Goal: Contribute content: Add original content to the website for others to see

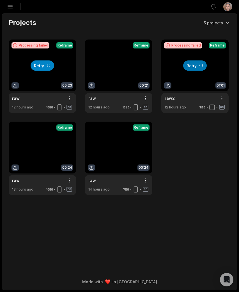
click at [40, 70] on button "Retry" at bounding box center [43, 65] width 24 height 10
click at [198, 65] on button "Retry" at bounding box center [195, 65] width 24 height 10
click at [238, 188] on div "Open sidebar View notifications Open user menu Projects 5 projects Processing f…" at bounding box center [119, 146] width 239 height 292
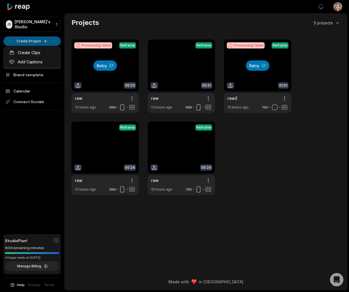
click at [33, 40] on html "[PERSON_NAME]'s Studio Create Project Home Projects Brand template Calendar Con…" at bounding box center [174, 146] width 349 height 292
click at [47, 54] on link "Create Clips" at bounding box center [32, 52] width 55 height 9
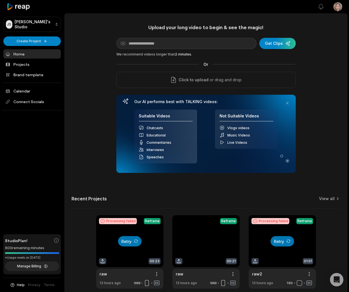
click at [26, 6] on icon at bounding box center [19, 7] width 24 height 8
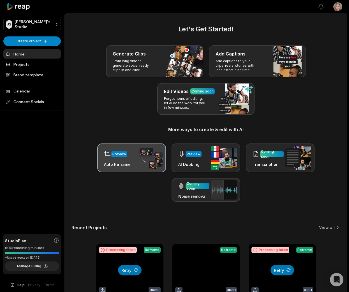
click at [136, 161] on div "Preview Auto Reframe" at bounding box center [131, 158] width 69 height 29
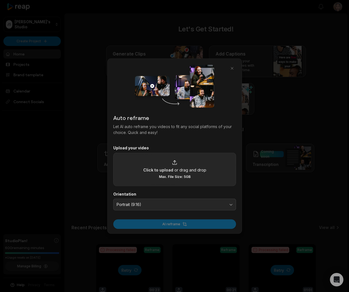
click at [194, 164] on div "Click to upload or drag and drop Max. File Size: 5GB" at bounding box center [174, 169] width 63 height 19
click at [0, 0] on input "Click to upload or drag and drop Max. File Size: 5GB" at bounding box center [0, 0] width 0 height 0
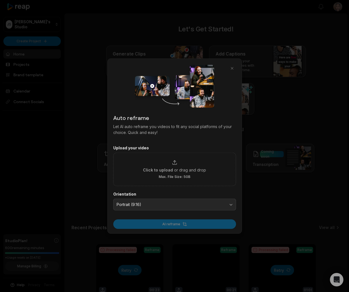
click at [288, 108] on div at bounding box center [174, 146] width 349 height 292
